Goal: Use online tool/utility: Utilize a website feature to perform a specific function

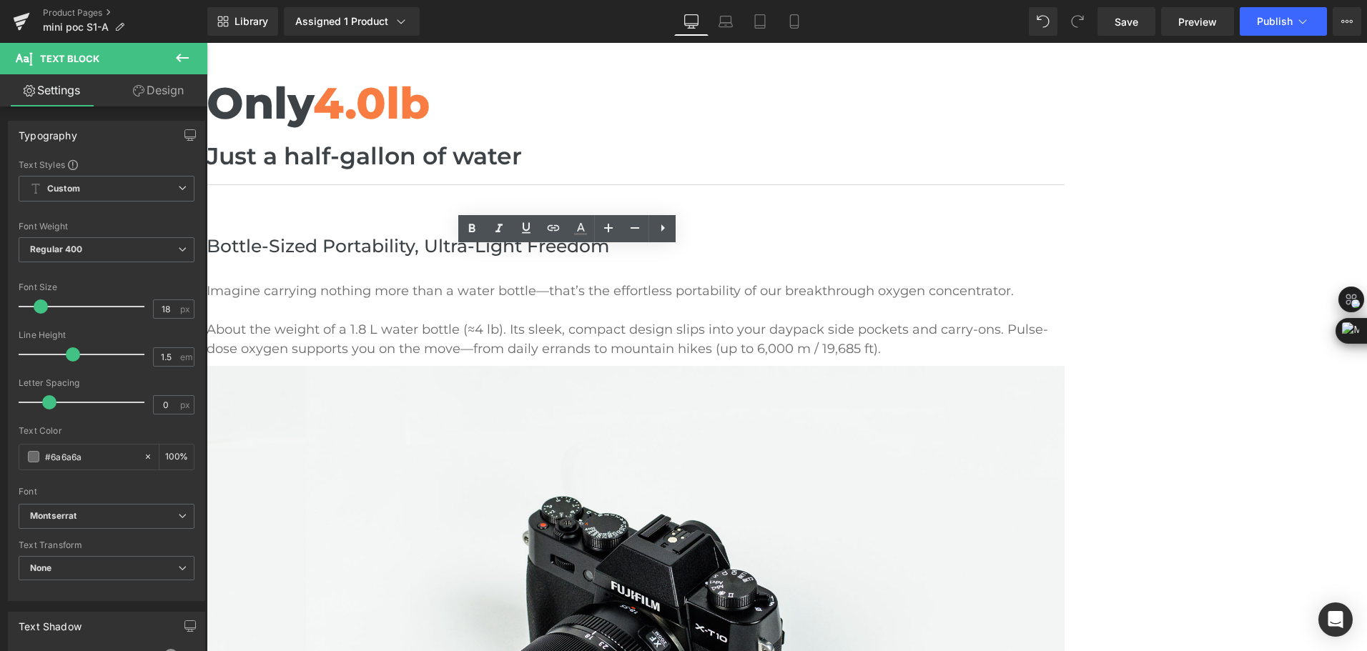
scroll to position [643, 0]
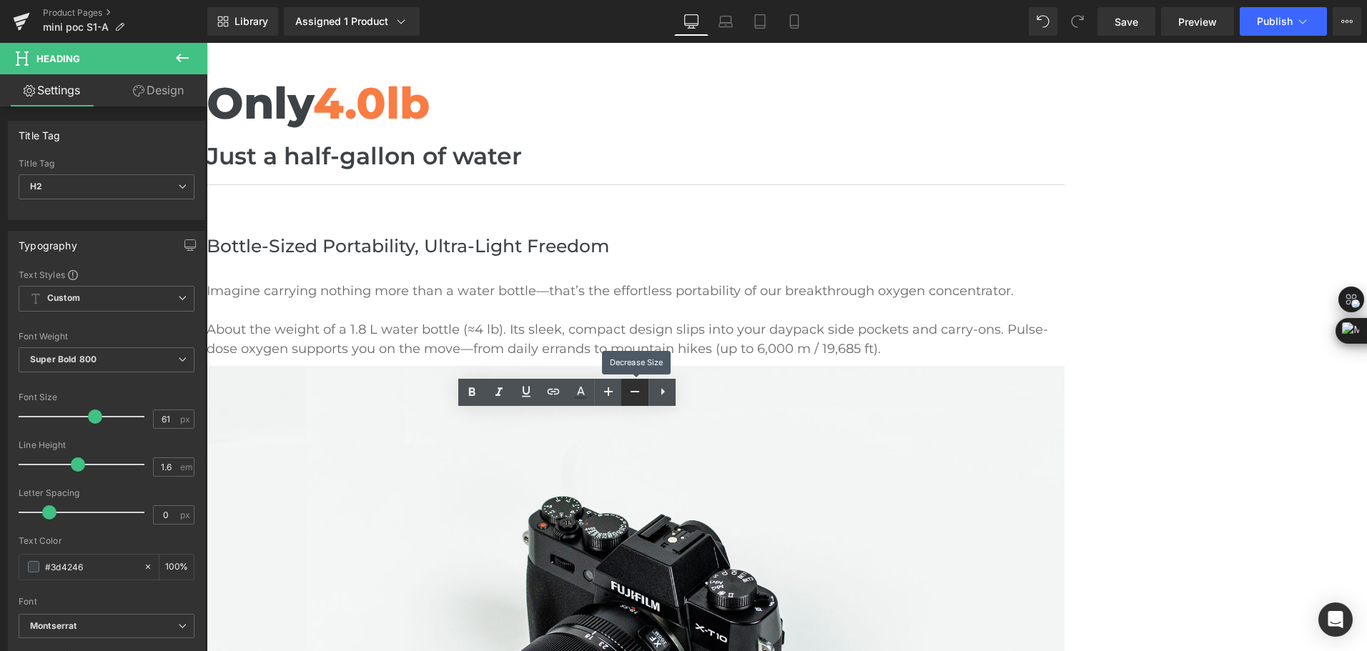
click at [632, 401] on link at bounding box center [634, 392] width 27 height 27
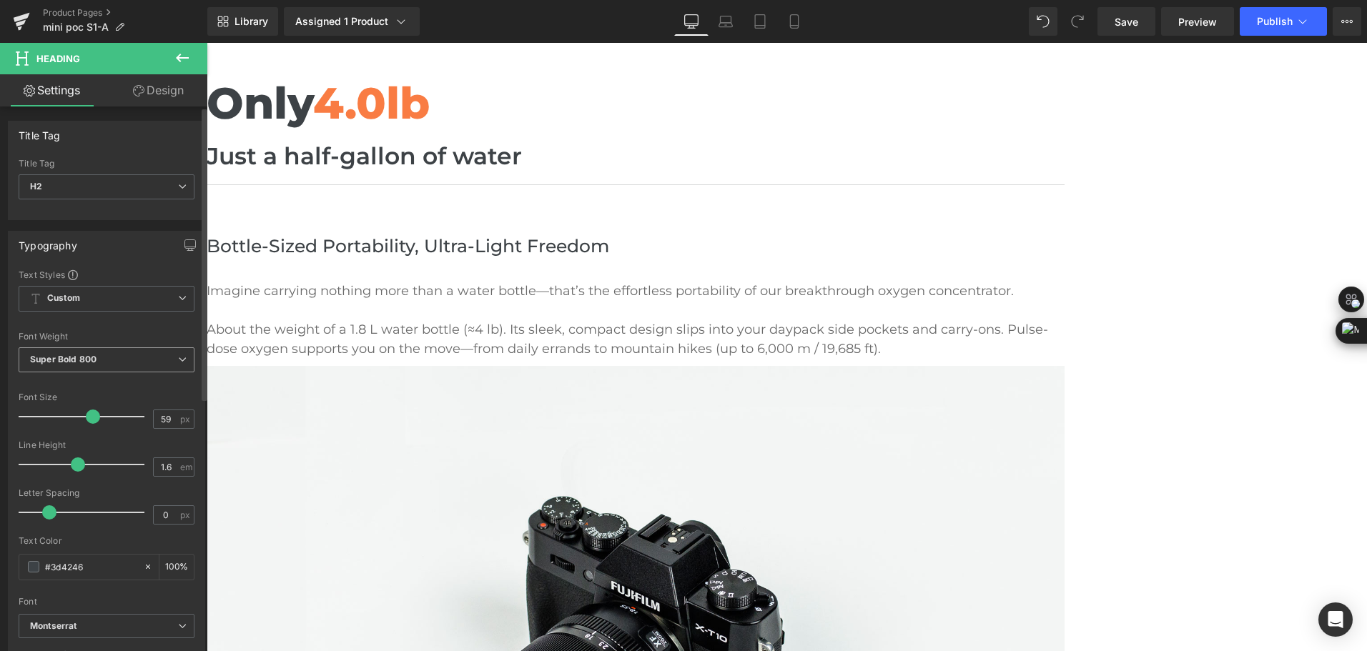
click at [147, 376] on div "Super Bold 800 Thin 100 Semi Thin 200 Light 300 Regular 400 Medium 500 Semi Bol…" at bounding box center [107, 363] width 176 height 32
click at [147, 365] on span "Super Bold 800" at bounding box center [107, 359] width 176 height 25
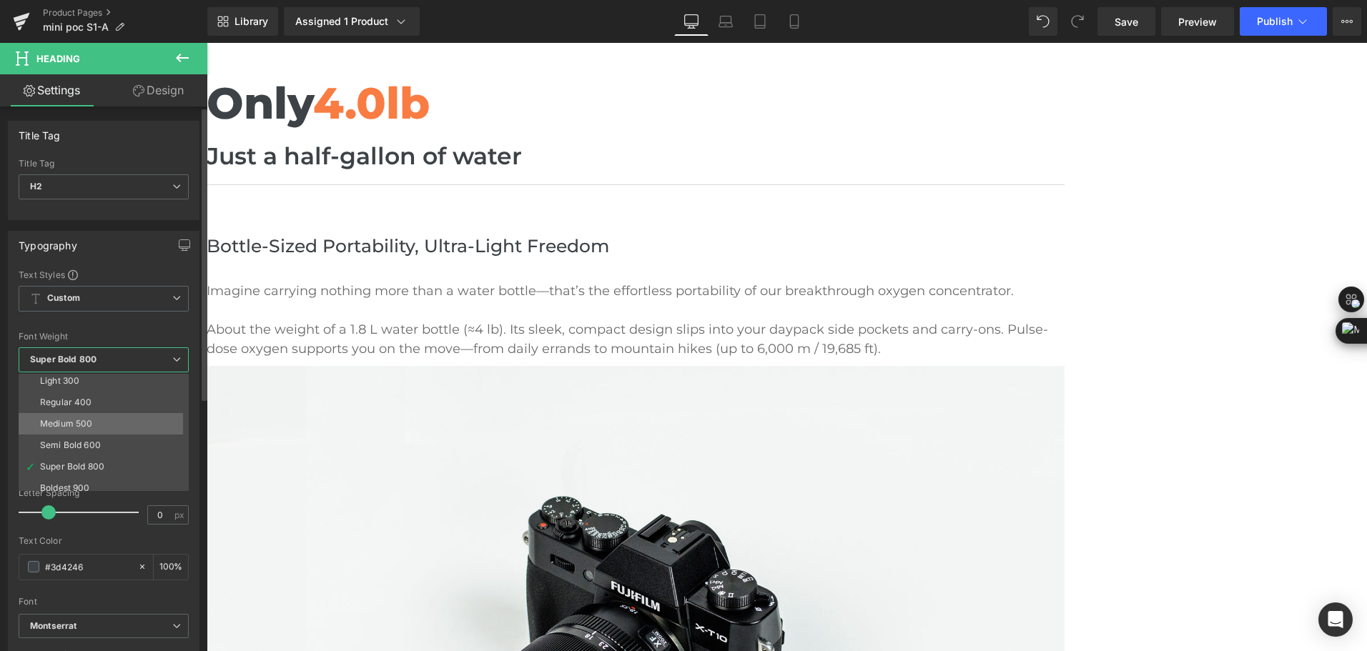
scroll to position [71, 0]
click at [88, 485] on li "Bold 700" at bounding box center [107, 484] width 177 height 21
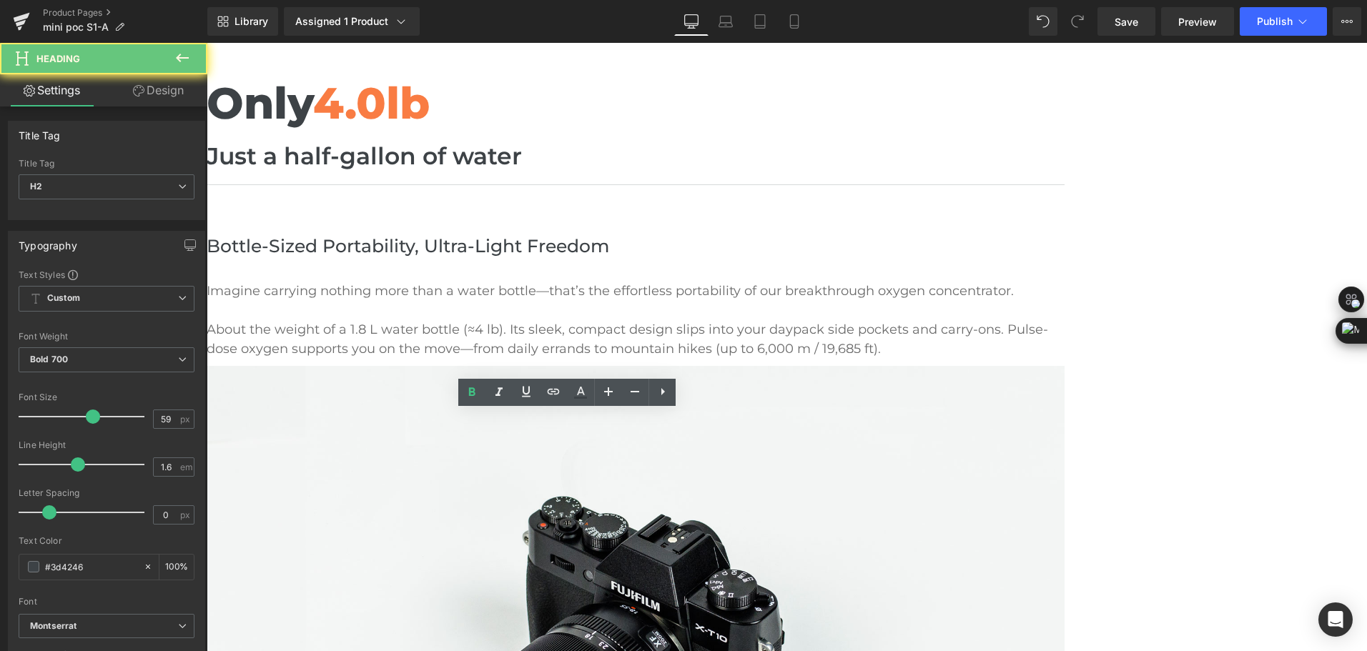
drag, startPoint x: 372, startPoint y: 442, endPoint x: 580, endPoint y: 450, distance: 207.4
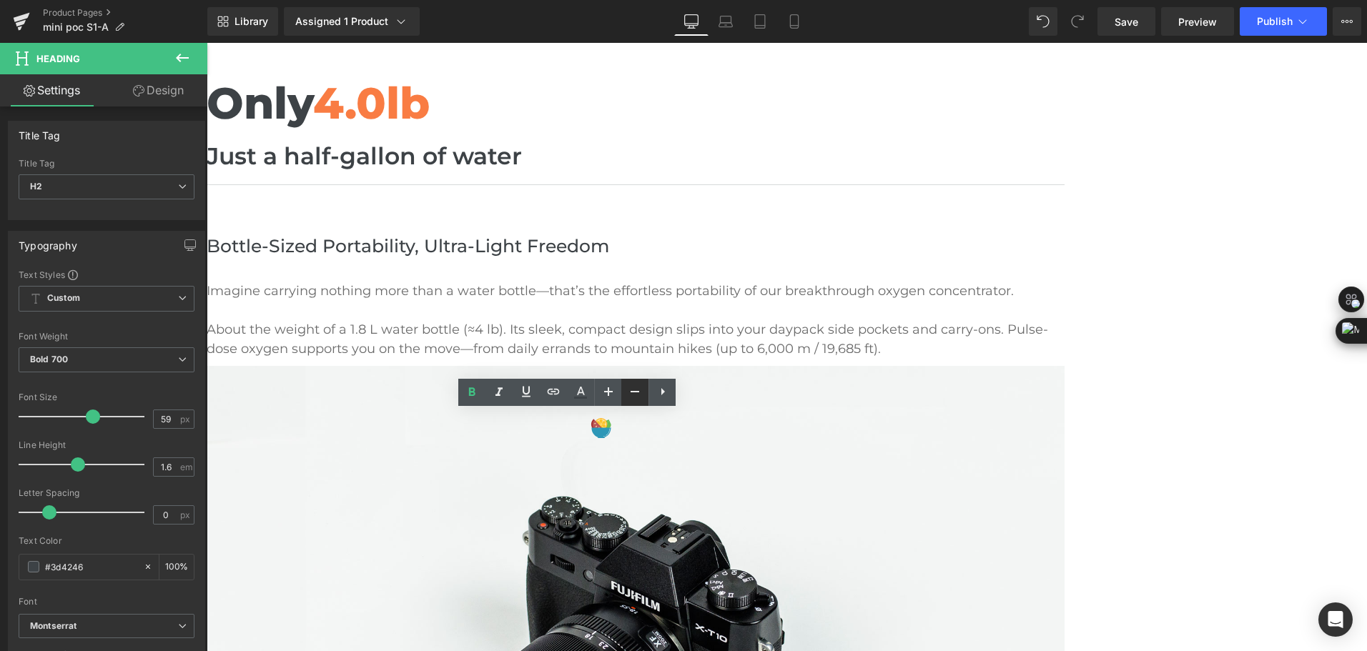
click at [630, 388] on icon at bounding box center [634, 391] width 17 height 17
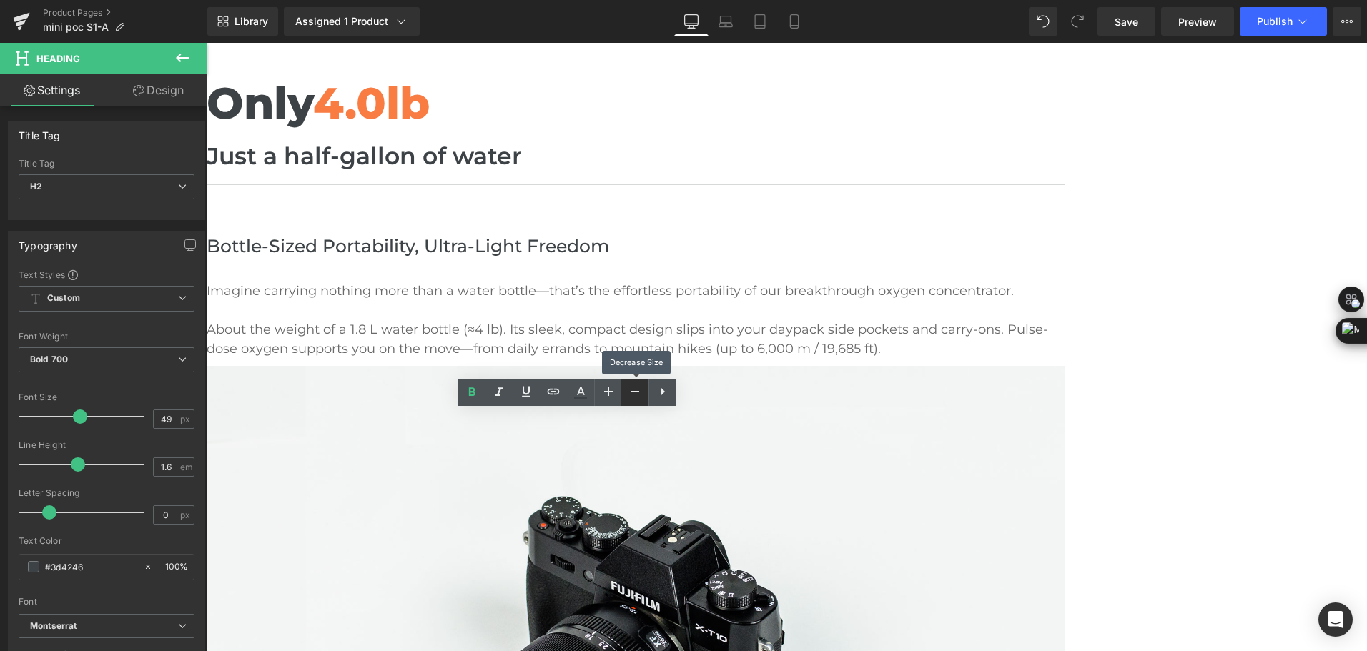
click at [630, 388] on icon at bounding box center [634, 391] width 17 height 17
type input "43"
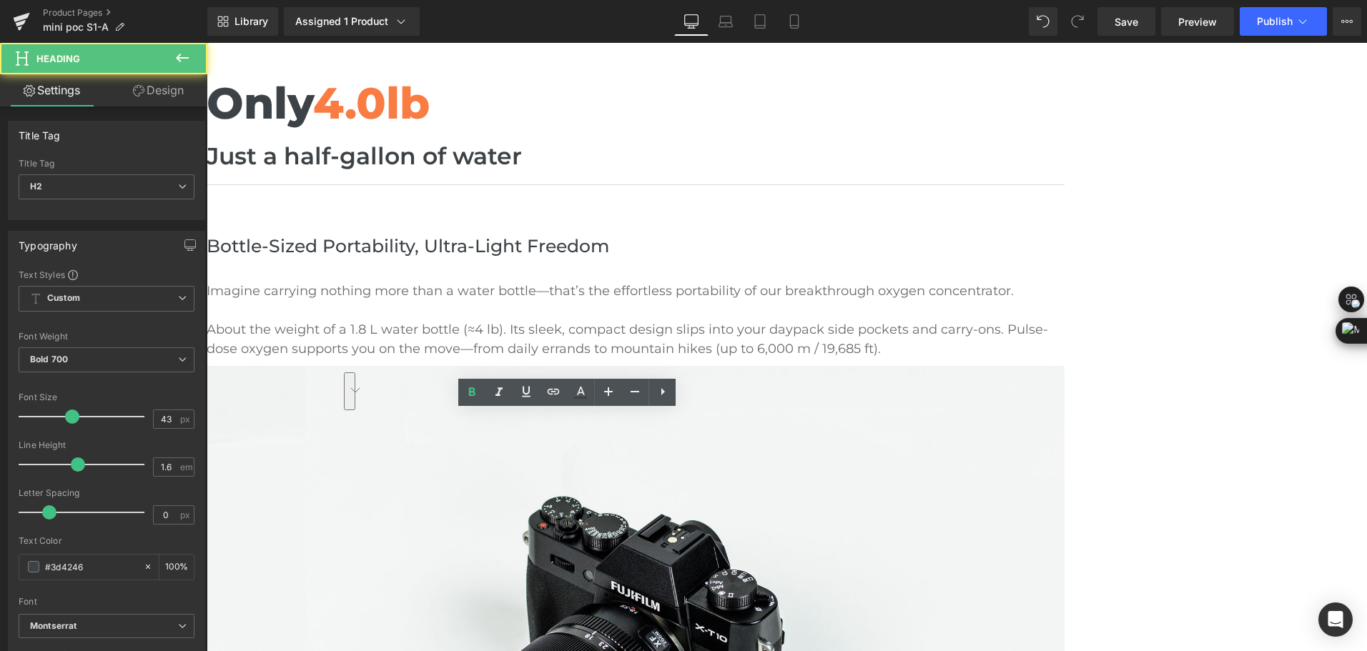
drag, startPoint x: 363, startPoint y: 437, endPoint x: 379, endPoint y: 441, distance: 16.1
copy h2 "nly 4.0lb"
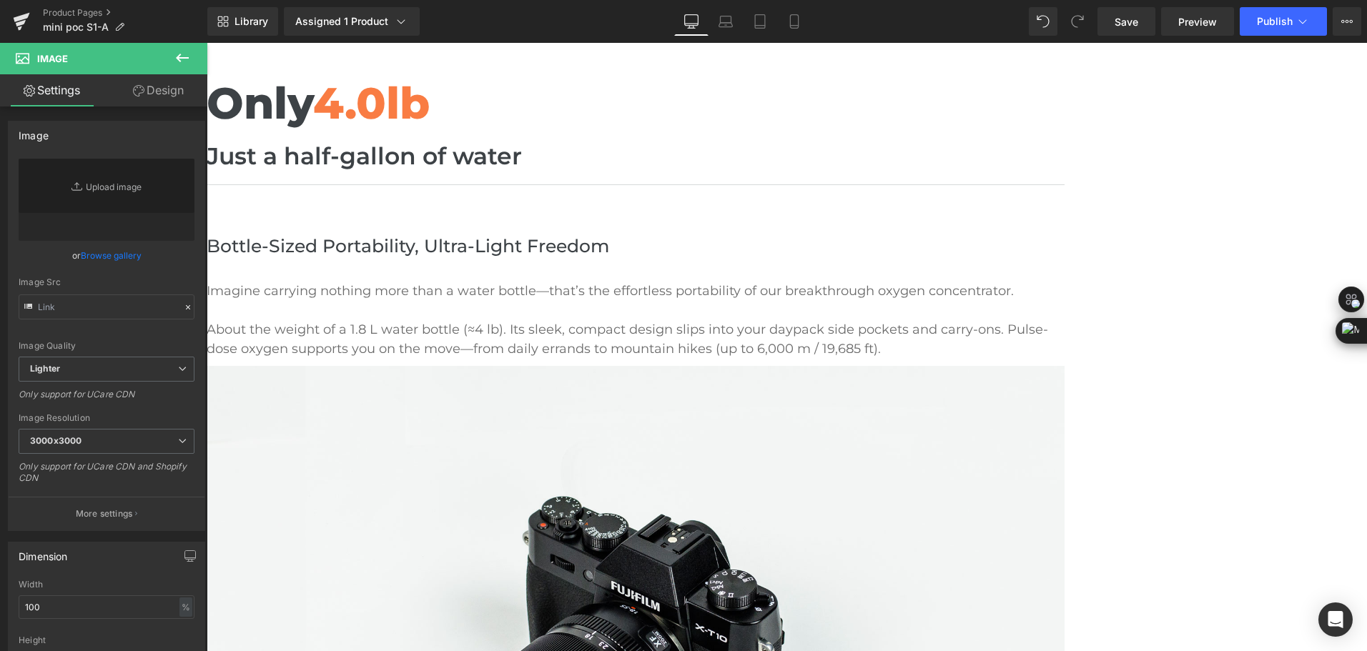
type input "//[DOMAIN_NAME][URL]"
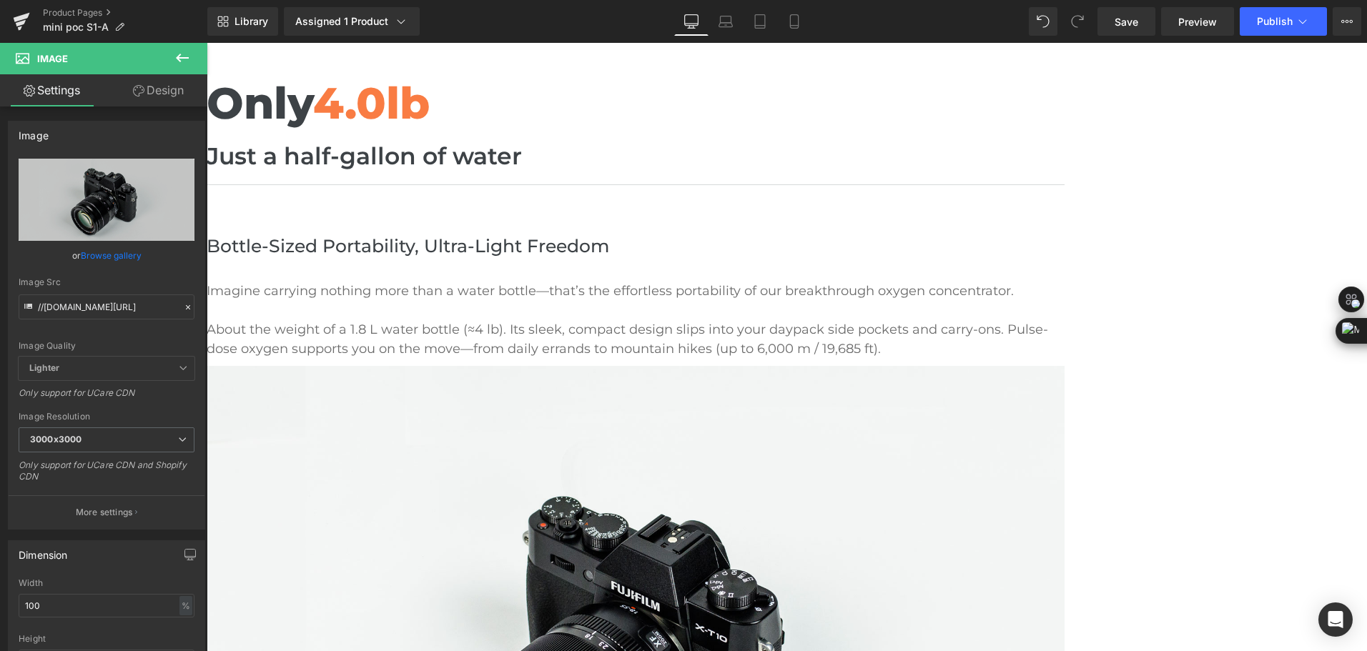
click at [207, 43] on icon at bounding box center [207, 43] width 0 height 0
click at [207, 43] on link at bounding box center [207, 43] width 0 height 0
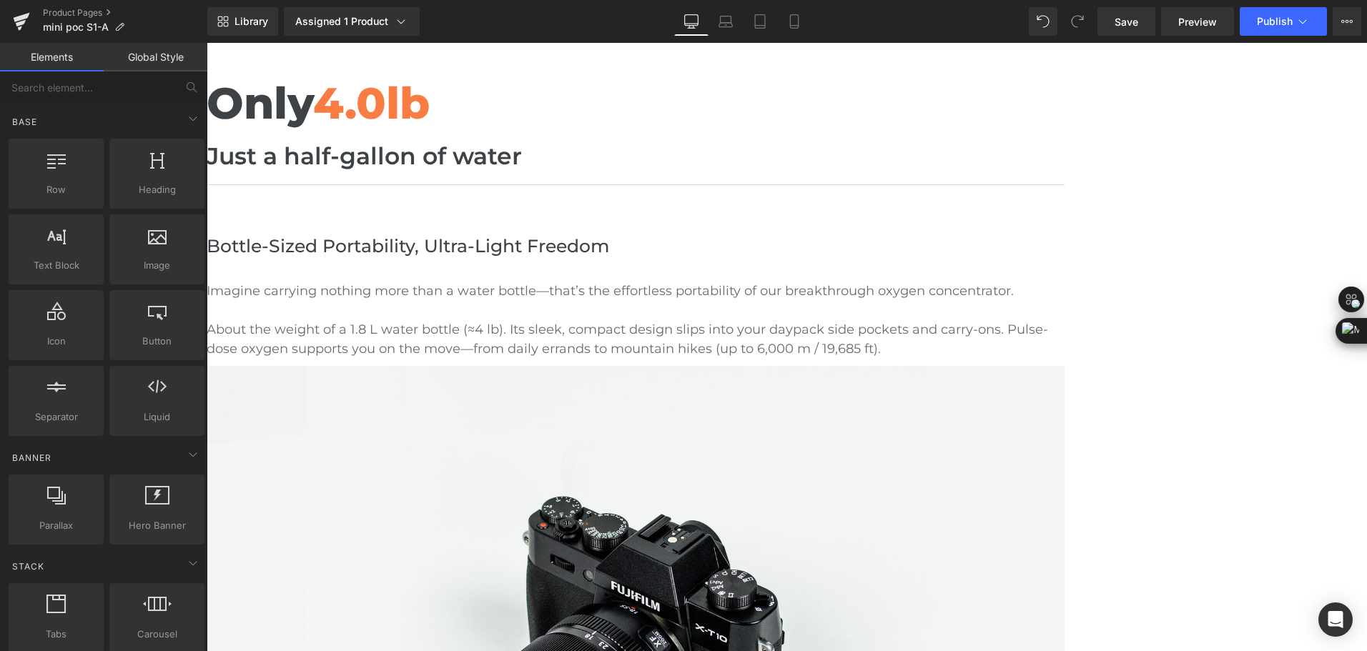
click at [207, 43] on icon at bounding box center [207, 43] width 0 height 0
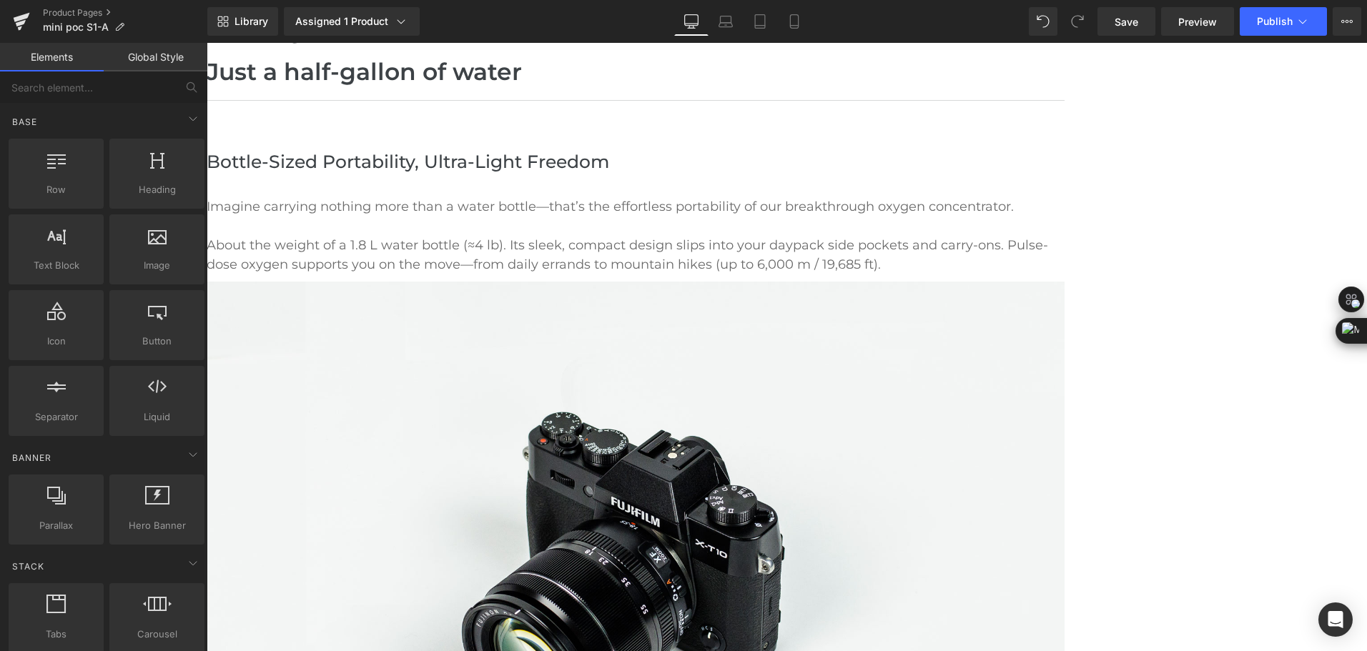
scroll to position [786, 0]
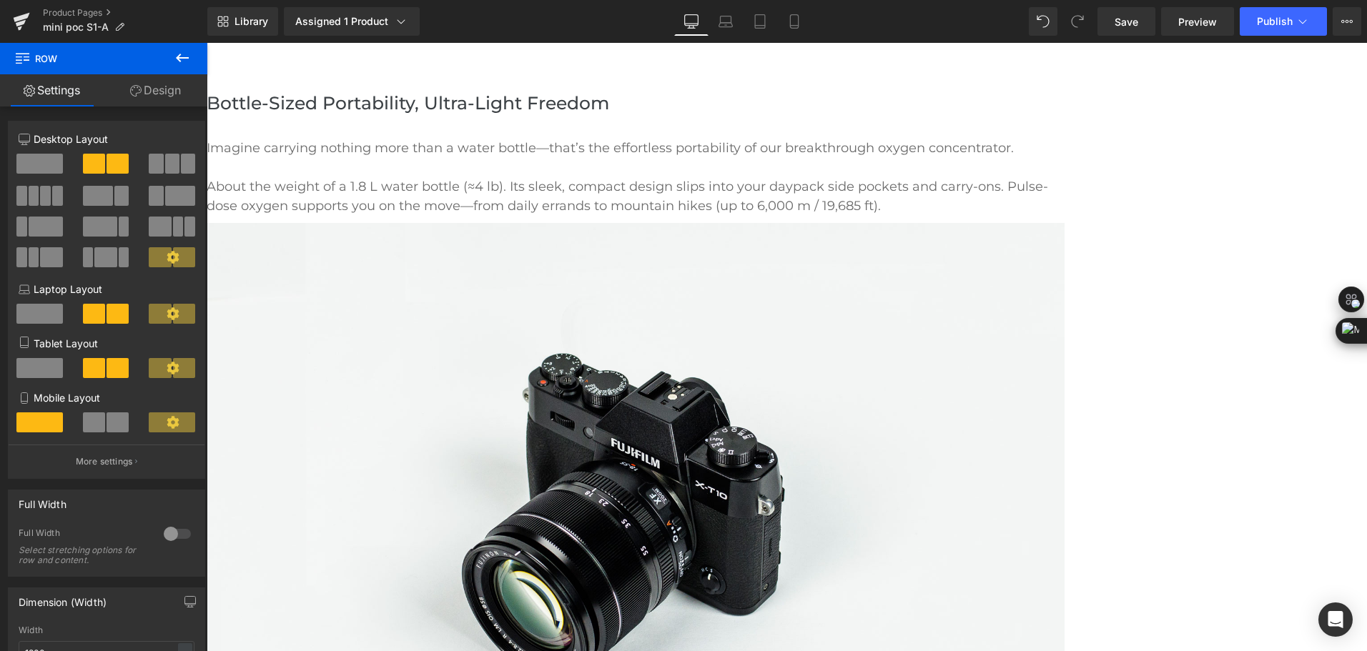
drag, startPoint x: 792, startPoint y: 244, endPoint x: 800, endPoint y: 308, distance: 64.9
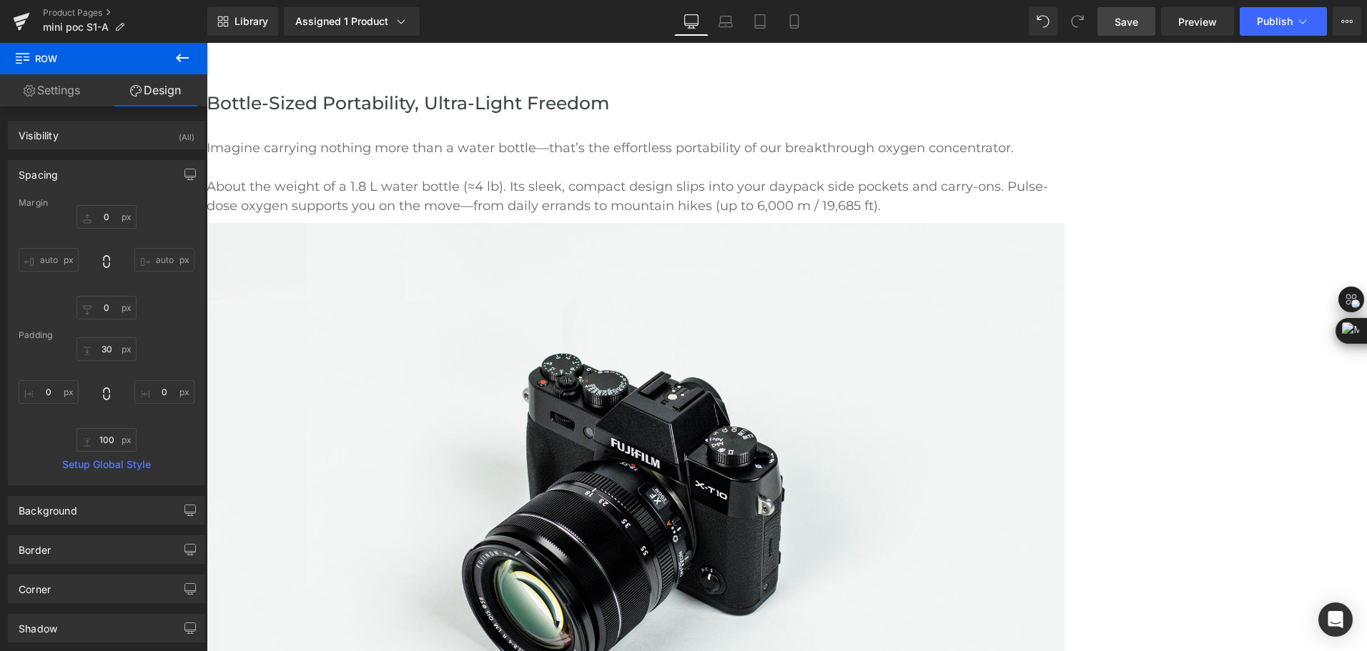
drag, startPoint x: 1134, startPoint y: 26, endPoint x: 812, endPoint y: 431, distance: 516.8
click at [1134, 26] on span "Save" at bounding box center [1126, 21] width 24 height 15
drag, startPoint x: 1146, startPoint y: 19, endPoint x: 344, endPoint y: 607, distance: 993.9
click at [1146, 19] on link "Save" at bounding box center [1126, 21] width 58 height 29
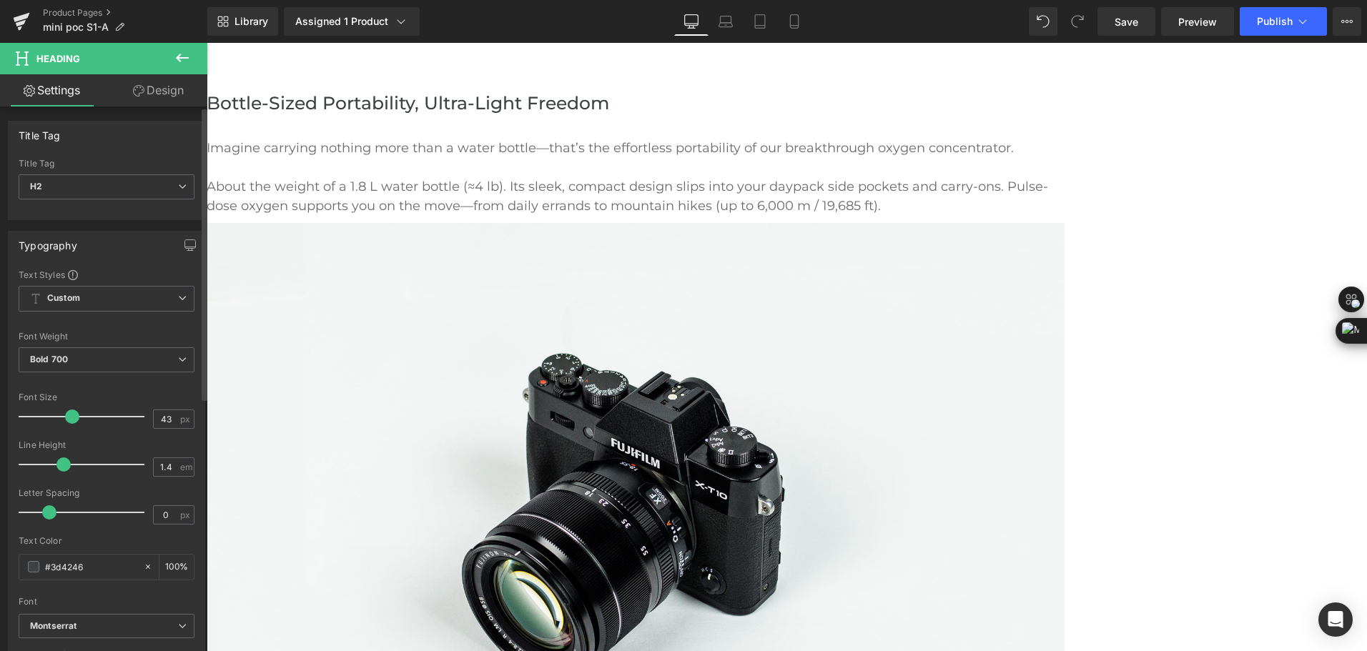
type input "1.2"
drag, startPoint x: 79, startPoint y: 465, endPoint x: 59, endPoint y: 465, distance: 20.0
click at [59, 465] on span at bounding box center [58, 464] width 14 height 14
